Goal: Task Accomplishment & Management: Complete application form

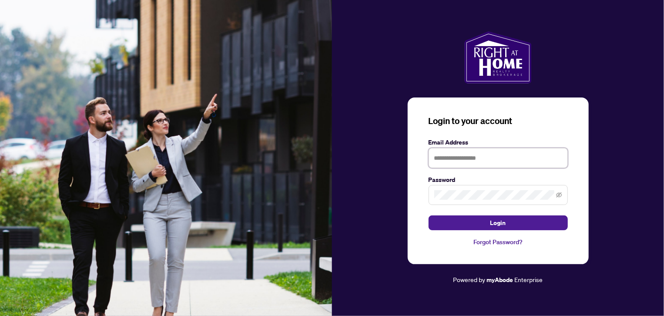
click at [445, 155] on input "text" at bounding box center [498, 158] width 139 height 20
type input "**********"
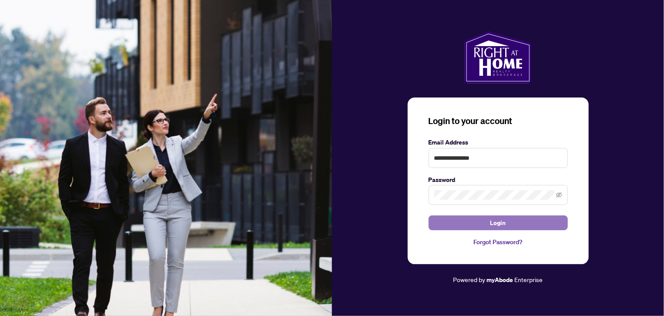
click at [497, 221] on span "Login" at bounding box center [498, 223] width 16 height 14
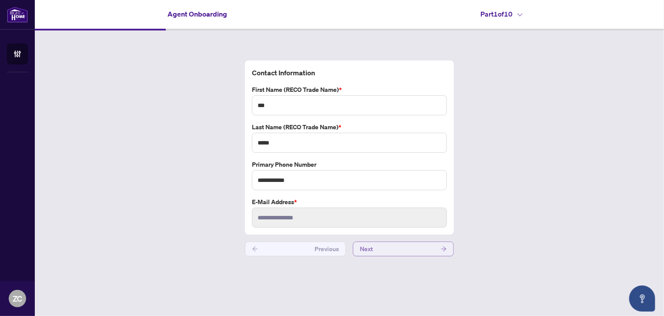
click at [414, 249] on button "Next" at bounding box center [403, 248] width 101 height 15
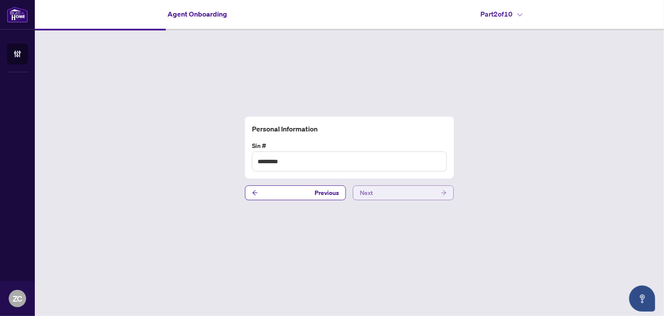
click at [399, 190] on button "Next" at bounding box center [403, 192] width 101 height 15
click at [281, 160] on input "text" at bounding box center [349, 161] width 195 height 20
type input "**********"
click at [378, 194] on button "Next" at bounding box center [403, 192] width 101 height 15
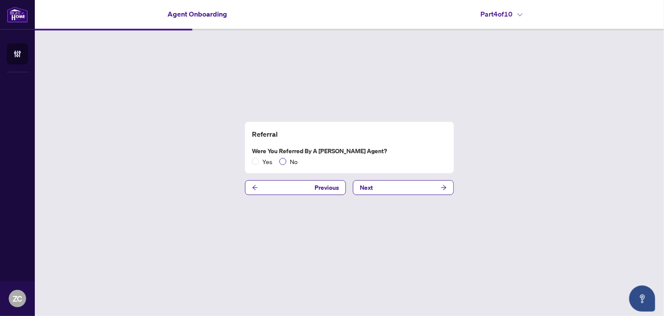
click at [293, 161] on span "No" at bounding box center [293, 162] width 15 height 10
click at [435, 187] on button "Next" at bounding box center [403, 187] width 101 height 15
click at [292, 162] on span "No" at bounding box center [293, 162] width 15 height 10
click at [368, 186] on span "Next" at bounding box center [366, 188] width 13 height 14
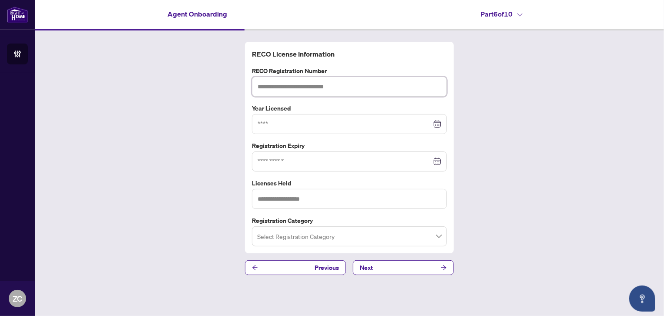
click at [291, 87] on input "text" at bounding box center [349, 87] width 195 height 20
type input "*******"
click at [288, 124] on input at bounding box center [345, 124] width 174 height 10
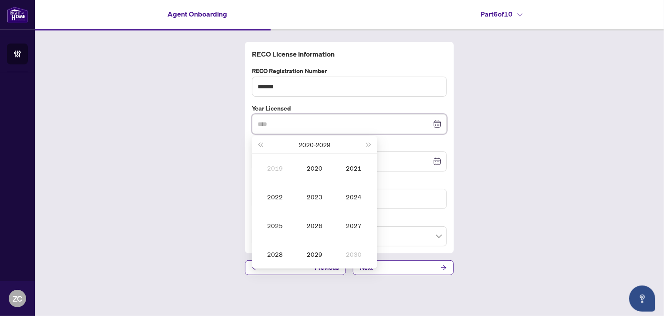
type input "****"
click at [437, 124] on div at bounding box center [350, 124] width 184 height 10
click at [261, 144] on span "Last year (Control + left)" at bounding box center [260, 144] width 4 height 4
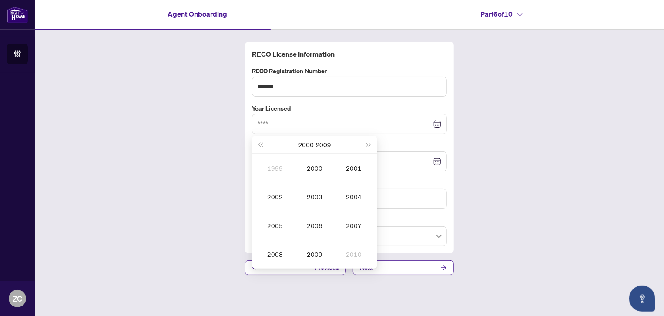
type input "****"
click at [367, 144] on span "Next year (Control + right)" at bounding box center [369, 144] width 4 height 4
type input "****"
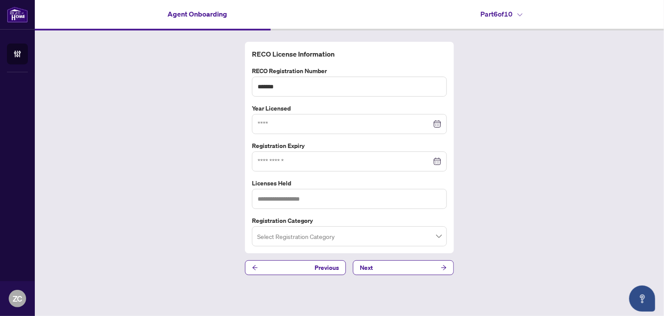
click at [437, 162] on div at bounding box center [350, 162] width 184 height 10
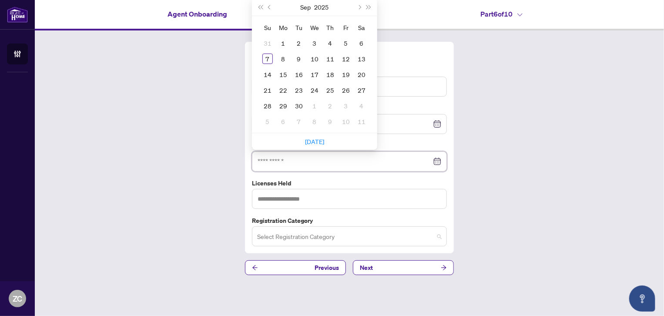
drag, startPoint x: 435, startPoint y: 235, endPoint x: 441, endPoint y: 235, distance: 6.1
click at [439, 235] on span at bounding box center [349, 236] width 184 height 17
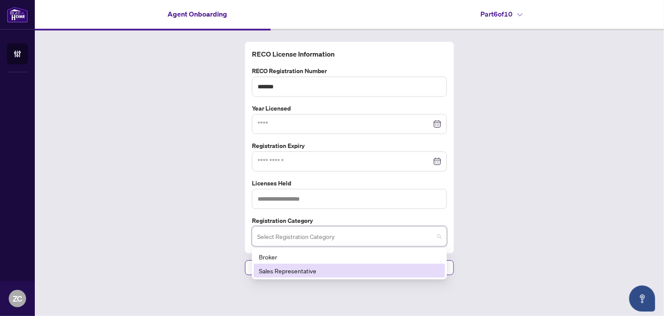
click at [308, 272] on div "Sales Representative" at bounding box center [349, 271] width 181 height 10
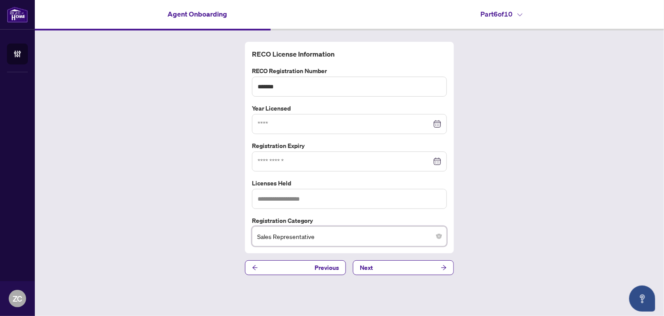
click at [435, 125] on div at bounding box center [350, 124] width 184 height 10
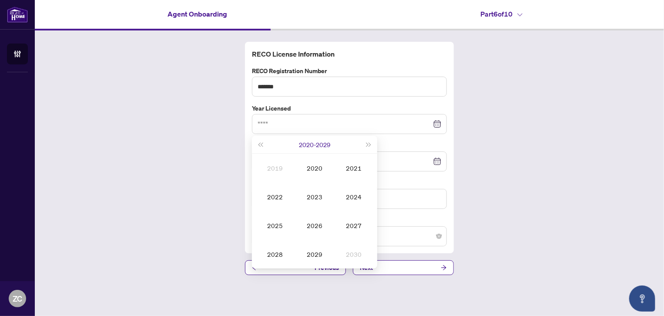
click at [307, 145] on button "[DATE] - [DATE]" at bounding box center [314, 144] width 31 height 17
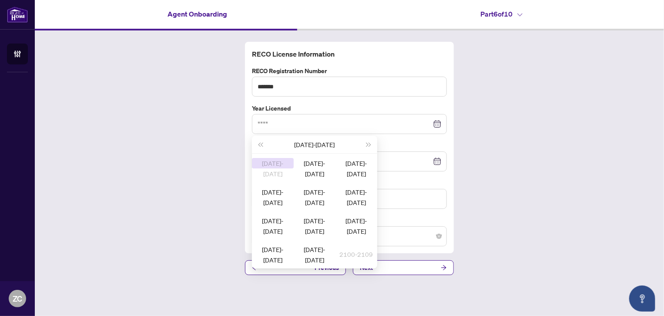
type input "****"
click at [262, 144] on span "Last year (Control + left)" at bounding box center [260, 144] width 4 height 4
click at [367, 145] on span "Next year (Control + right)" at bounding box center [369, 144] width 4 height 4
click at [438, 124] on div at bounding box center [350, 124] width 184 height 10
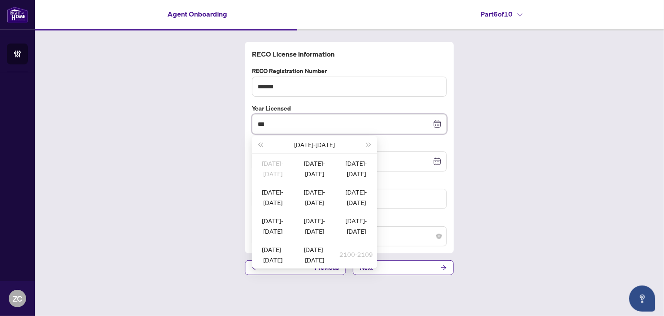
type input "****"
click at [437, 125] on icon "close-circle" at bounding box center [438, 124] width 6 height 6
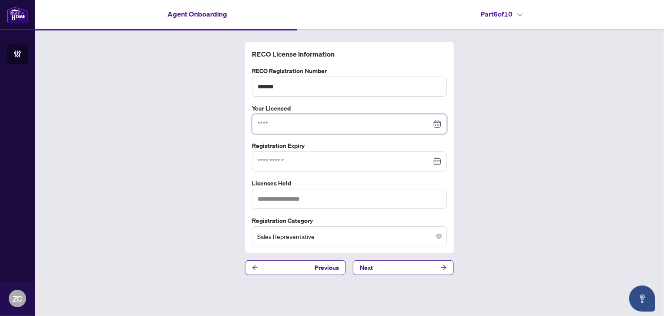
click at [308, 130] on div at bounding box center [349, 124] width 195 height 20
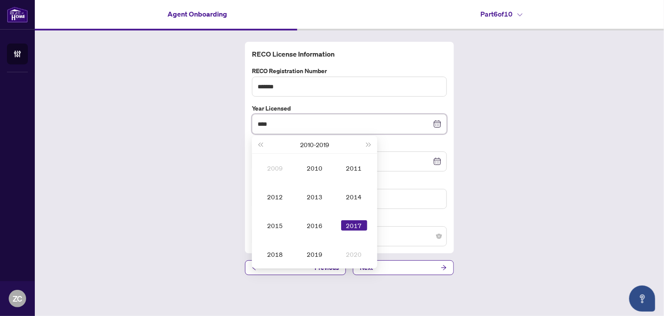
click at [439, 163] on div at bounding box center [350, 162] width 184 height 10
type input "****"
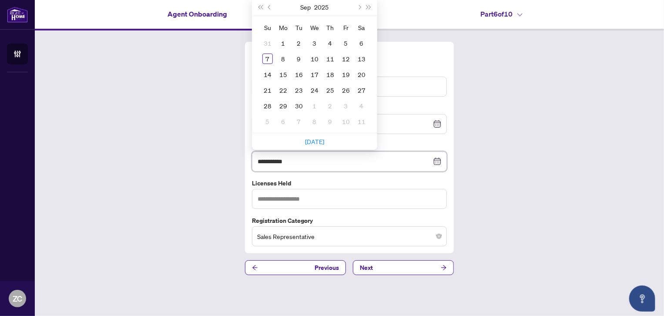
type input "**********"
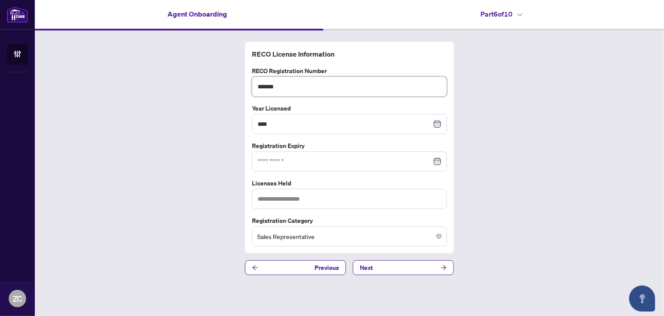
drag, startPoint x: 285, startPoint y: 86, endPoint x: 242, endPoint y: 80, distance: 44.0
click at [242, 80] on div "RECO License Information RECO Registration Number ******* Year Licensed **** [D…" at bounding box center [349, 158] width 629 height 256
paste input "text"
type input "*******"
click at [291, 201] on input "text" at bounding box center [349, 199] width 195 height 20
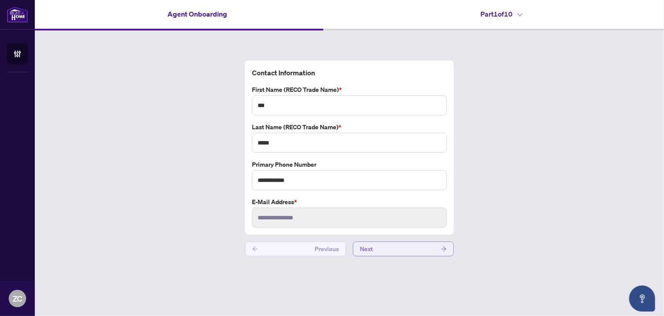
click at [379, 251] on button "Next" at bounding box center [403, 248] width 101 height 15
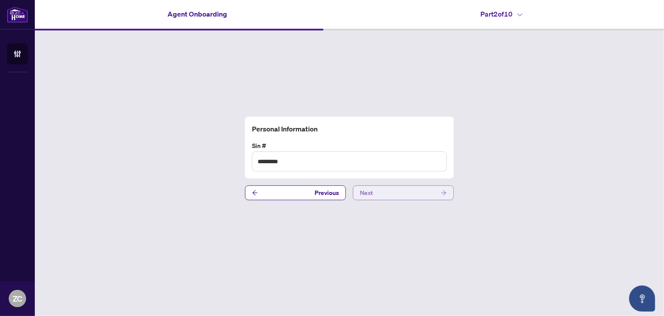
click at [377, 190] on button "Next" at bounding box center [403, 192] width 101 height 15
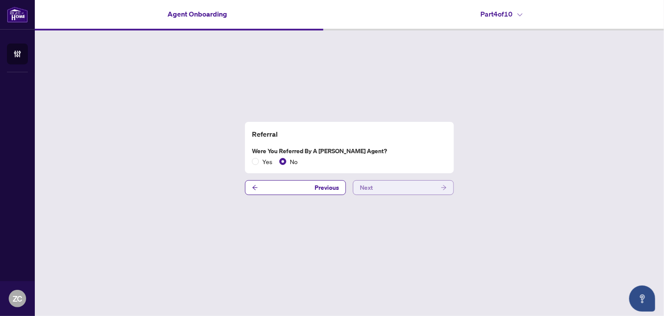
click at [377, 190] on button "Next" at bounding box center [403, 187] width 101 height 15
click at [374, 190] on button "Next" at bounding box center [403, 187] width 101 height 15
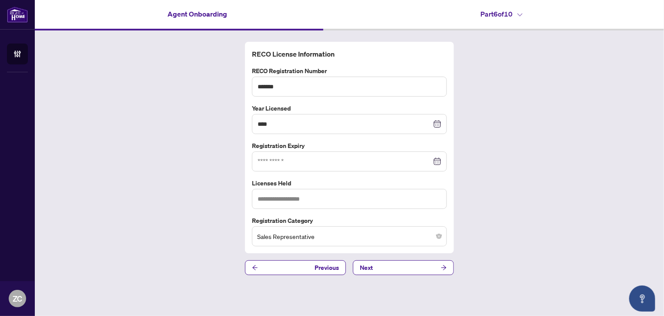
click at [437, 162] on div at bounding box center [350, 162] width 184 height 10
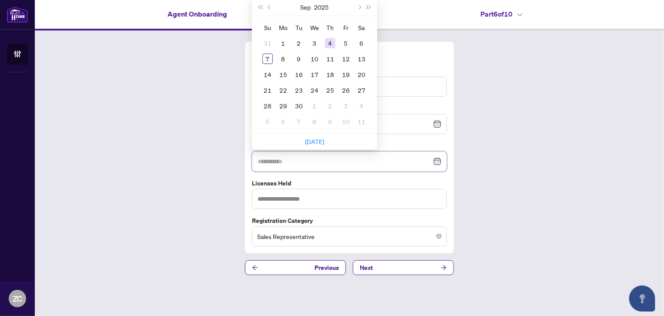
type input "**********"
click at [360, 5] on button "Next month (PageDown)" at bounding box center [359, 6] width 10 height 17
click at [360, 5] on span "Next month (PageDown)" at bounding box center [359, 7] width 4 height 4
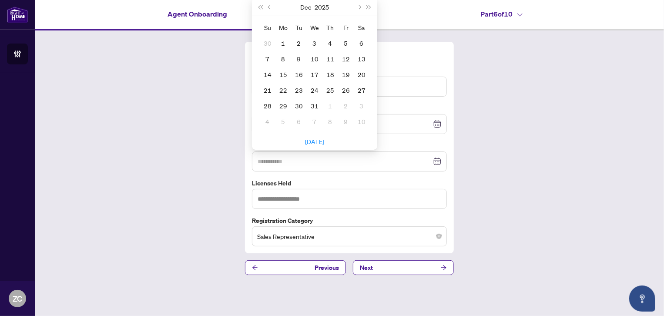
type input "**********"
click at [271, 60] on div "7" at bounding box center [267, 59] width 10 height 10
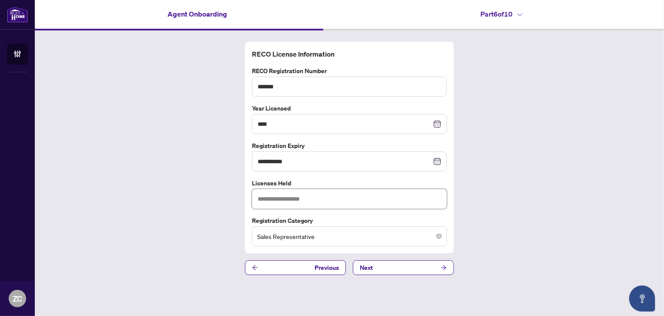
click at [338, 201] on input "text" at bounding box center [349, 199] width 195 height 20
click at [386, 270] on button "Next" at bounding box center [403, 267] width 101 height 15
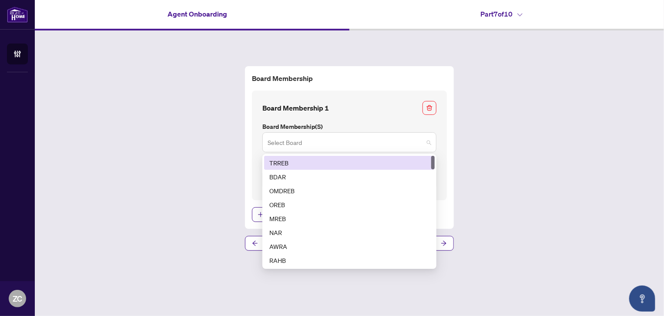
click at [427, 143] on span at bounding box center [350, 142] width 164 height 17
click at [287, 164] on div "TRREB" at bounding box center [349, 163] width 160 height 10
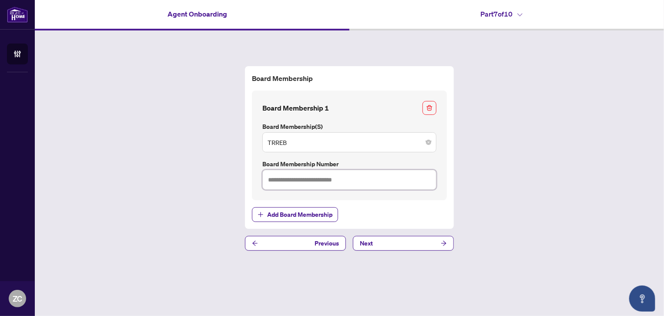
click at [294, 182] on input "text" at bounding box center [349, 180] width 174 height 20
type input "*******"
click at [392, 245] on button "Next" at bounding box center [403, 243] width 101 height 15
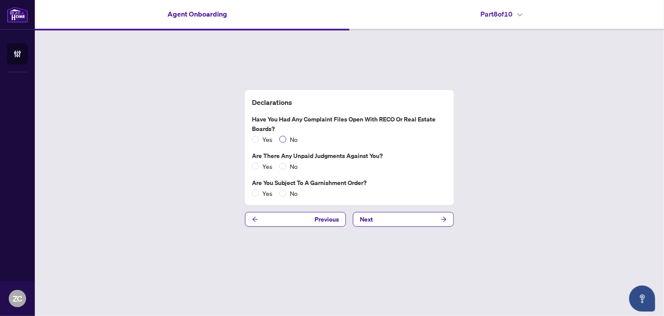
click at [296, 139] on span "No" at bounding box center [293, 139] width 15 height 10
click at [293, 167] on span "No" at bounding box center [293, 166] width 15 height 10
click at [374, 219] on button "Next" at bounding box center [403, 219] width 101 height 15
click at [383, 220] on button "Next" at bounding box center [403, 219] width 101 height 15
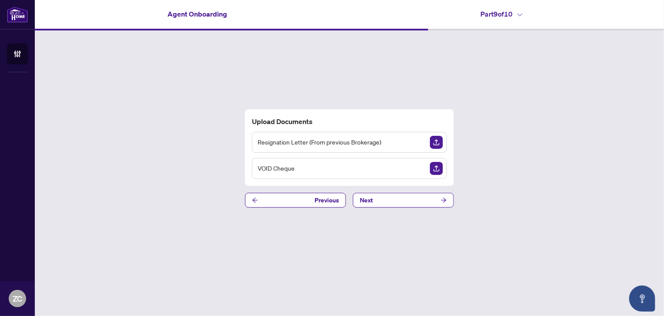
click at [350, 144] on span "Resignation Letter (From previous Brokerage)" at bounding box center [320, 142] width 124 height 10
click at [433, 199] on button "Next" at bounding box center [403, 200] width 101 height 15
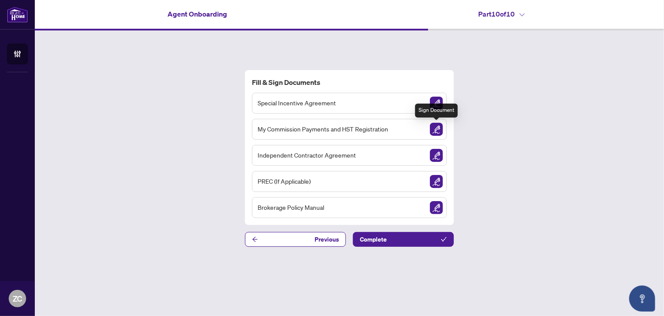
click at [438, 129] on img "Sign Document" at bounding box center [436, 129] width 13 height 13
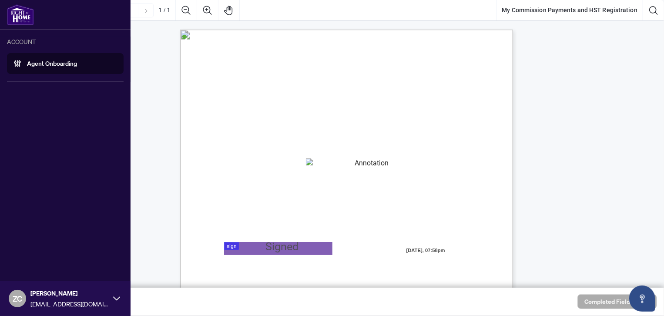
click at [52, 64] on link "Agent Onboarding" at bounding box center [52, 64] width 50 height 8
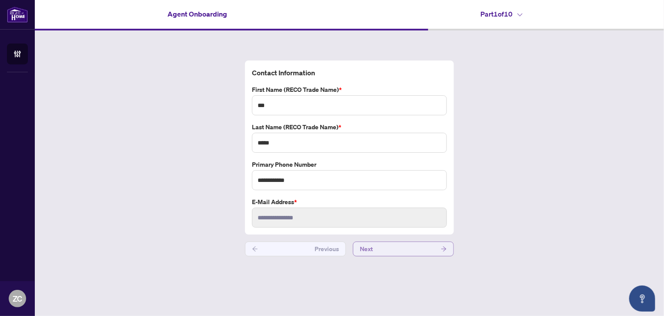
click at [400, 251] on button "Next" at bounding box center [403, 248] width 101 height 15
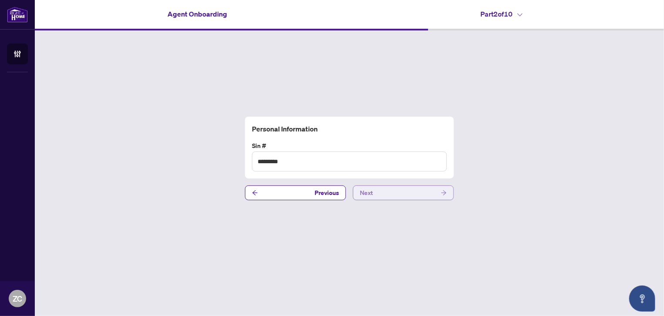
click at [383, 194] on button "Next" at bounding box center [403, 192] width 101 height 15
click at [372, 194] on span "Next" at bounding box center [366, 193] width 13 height 14
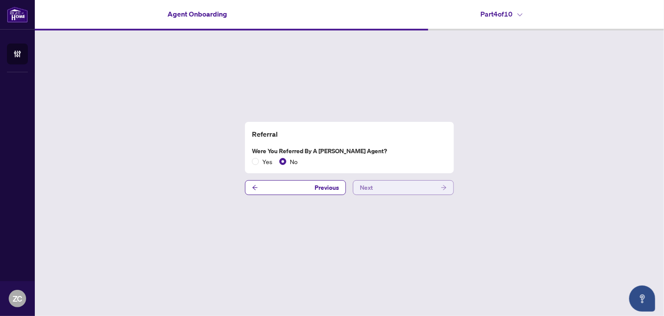
click at [371, 192] on span "Next" at bounding box center [366, 188] width 13 height 14
click at [370, 189] on span "Next" at bounding box center [366, 188] width 13 height 14
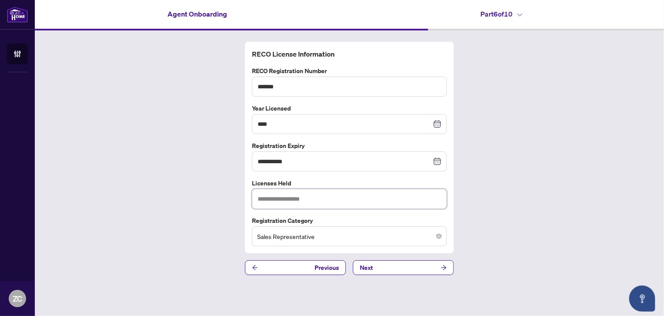
click at [328, 201] on input "text" at bounding box center [349, 199] width 195 height 20
click at [528, 182] on div "**********" at bounding box center [349, 158] width 629 height 256
click at [423, 266] on button "Next" at bounding box center [403, 267] width 101 height 15
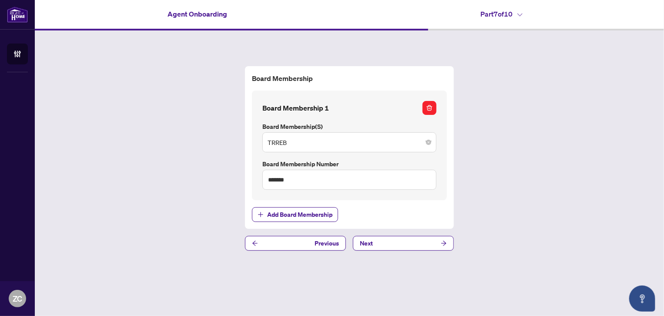
click at [429, 108] on icon "button" at bounding box center [429, 107] width 0 height 1
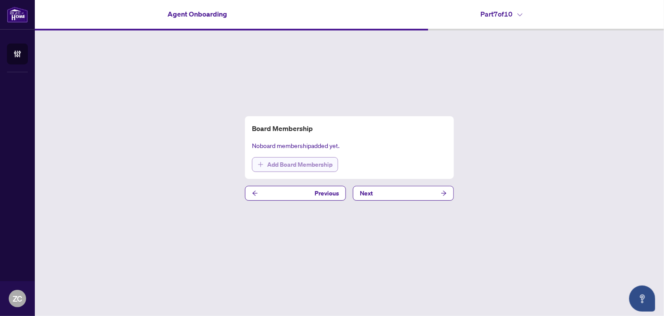
click at [297, 168] on span "Add Board Membership" at bounding box center [299, 164] width 65 height 14
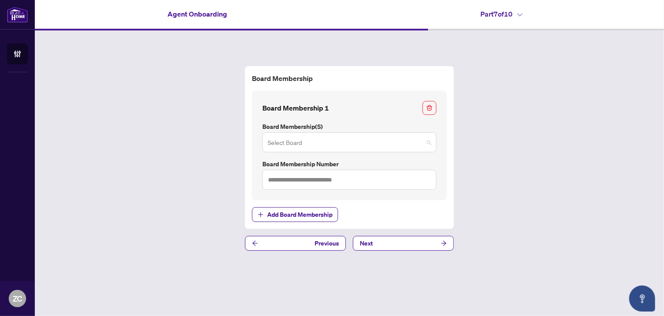
drag, startPoint x: 426, startPoint y: 143, endPoint x: 329, endPoint y: 147, distance: 97.5
click at [425, 142] on span at bounding box center [350, 142] width 164 height 17
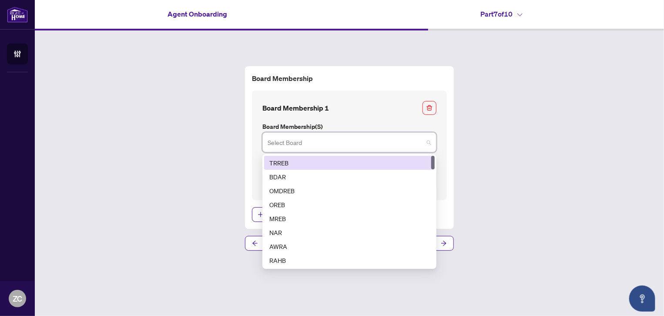
click at [276, 164] on div "TRREB" at bounding box center [349, 163] width 160 height 10
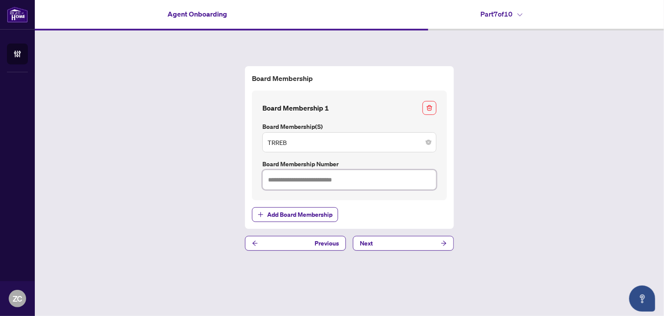
click at [295, 180] on input "text" at bounding box center [349, 180] width 174 height 20
type input "*******"
click at [390, 245] on button "Next" at bounding box center [403, 243] width 101 height 15
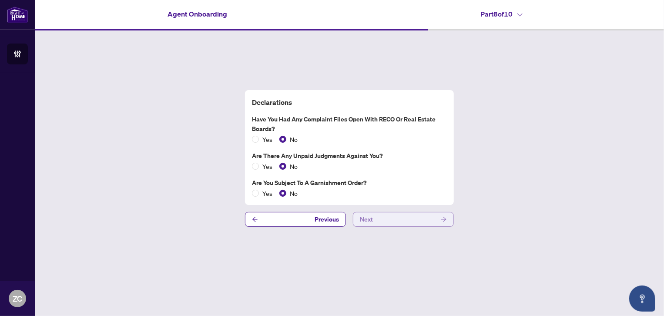
click at [381, 220] on button "Next" at bounding box center [403, 219] width 101 height 15
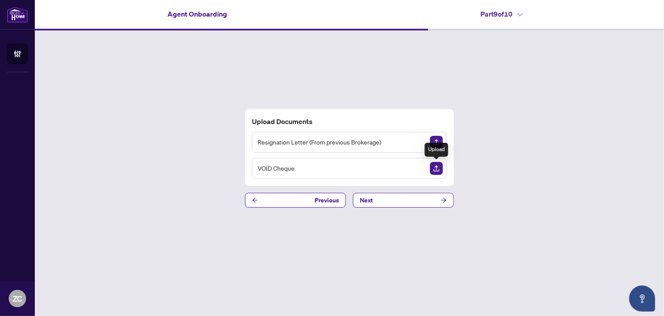
click at [436, 171] on img "Upload Document" at bounding box center [436, 168] width 13 height 13
click at [338, 147] on span "Resignation Letter (From previous Brokerage)" at bounding box center [320, 142] width 124 height 10
